Goal: Task Accomplishment & Management: Manage account settings

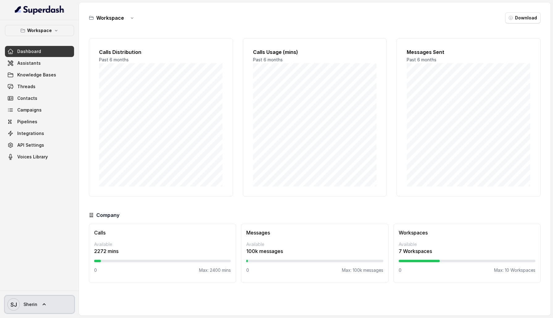
click at [48, 314] on div "[PERSON_NAME]" at bounding box center [39, 304] width 79 height 27
click at [48, 301] on link "SJ Sherin" at bounding box center [39, 304] width 69 height 17
click at [49, 288] on div "Logout" at bounding box center [39, 286] width 52 height 7
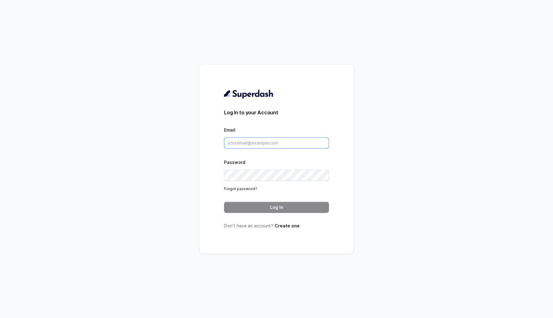
click at [281, 141] on input "Email" at bounding box center [276, 143] width 105 height 11
type input "abhishek@trysuperdash.com"
click at [263, 202] on button "Log In" at bounding box center [276, 207] width 105 height 11
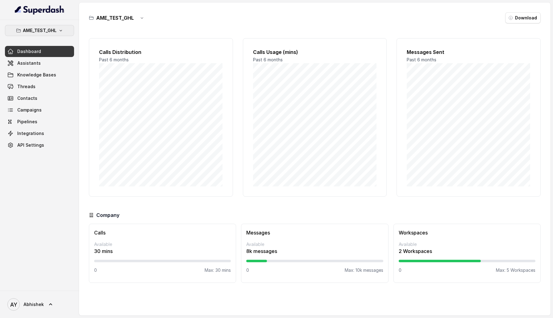
click at [55, 31] on p "AME_TEST_GHL" at bounding box center [40, 30] width 34 height 7
click at [57, 128] on div "AME_TEST_GHL Dashboard Assistants Knowledge Bases Threads Contacts Campaigns Pi…" at bounding box center [39, 88] width 69 height 126
click at [38, 90] on link "Threads" at bounding box center [39, 86] width 69 height 11
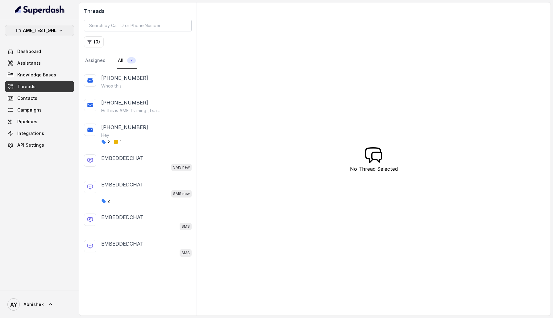
click at [32, 35] on button "AME_TEST_GHL" at bounding box center [39, 30] width 69 height 11
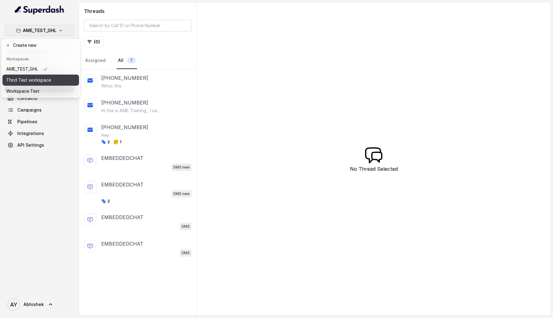
click at [35, 80] on p "Third Test workspace" at bounding box center [28, 79] width 45 height 7
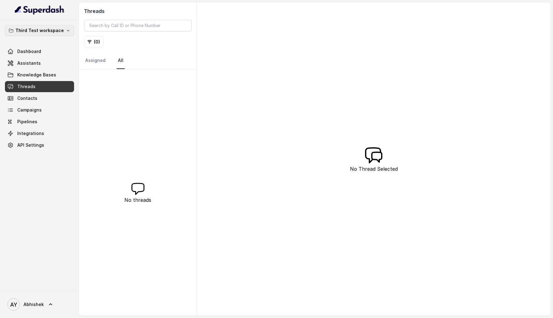
click at [37, 34] on p "Third Test workspace" at bounding box center [39, 30] width 48 height 7
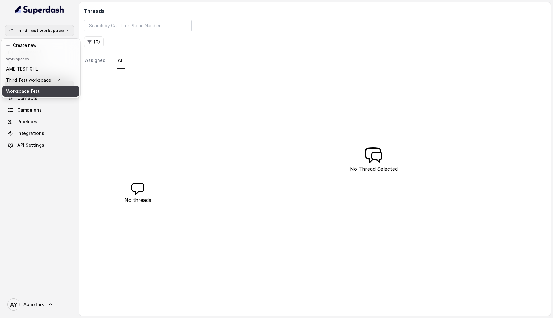
click at [38, 88] on p "Workspace Test" at bounding box center [22, 91] width 33 height 7
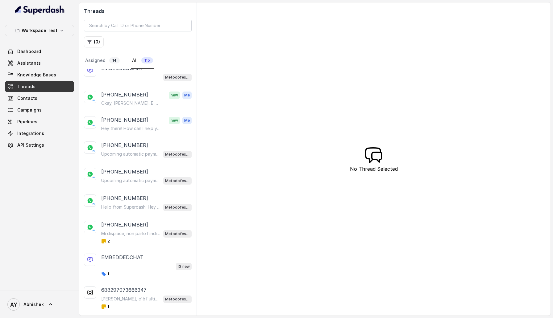
scroll to position [21, 0]
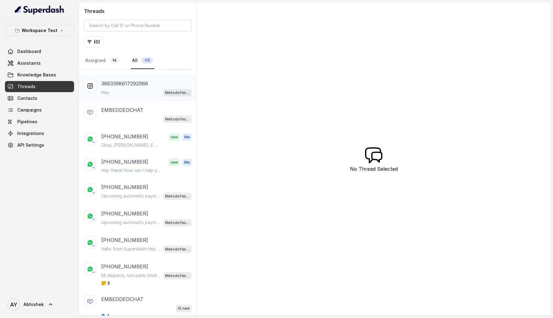
click at [140, 89] on div "Hey Metodofespa Testing" at bounding box center [146, 93] width 90 height 8
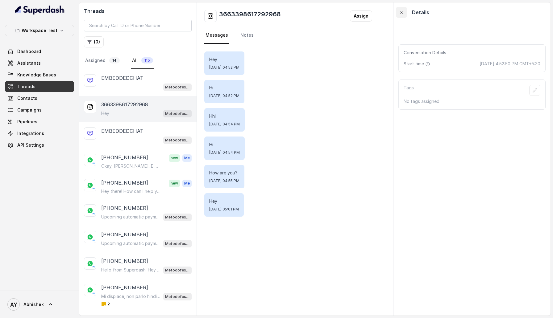
click at [402, 11] on icon "button" at bounding box center [401, 12] width 2 height 2
click at [147, 146] on div "EMBEDDEDCHAT Metodofespa Testing" at bounding box center [138, 135] width 118 height 27
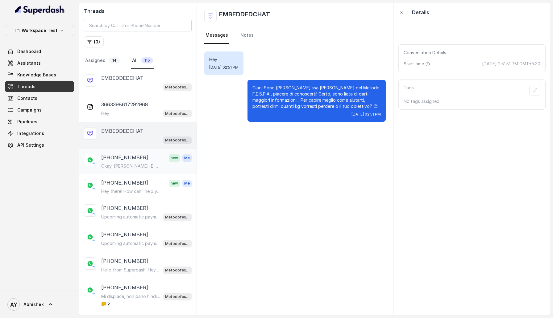
click at [145, 172] on div "[PHONE_NUMBER] new Me Okay, [PERSON_NAME]. E dimmi, hai [PERSON_NAME] qualcosa …" at bounding box center [138, 161] width 118 height 25
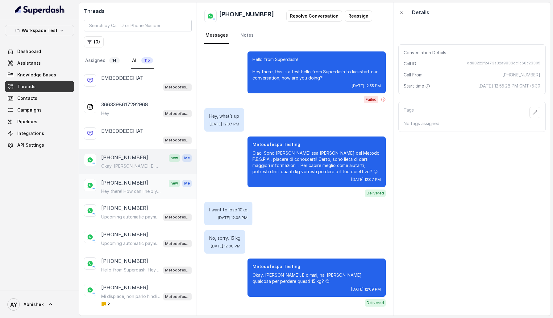
click at [145, 193] on p "Hey there! How can I help you [DATE]?" at bounding box center [130, 191] width 59 height 6
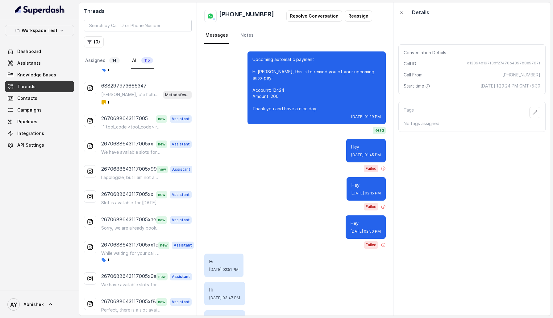
scroll to position [212, 0]
